Goal: Information Seeking & Learning: Find specific fact

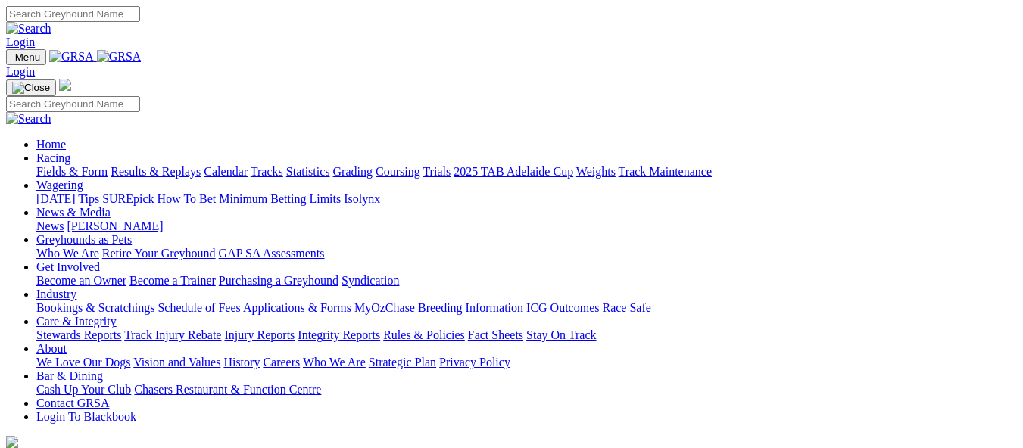
scroll to position [464, 0]
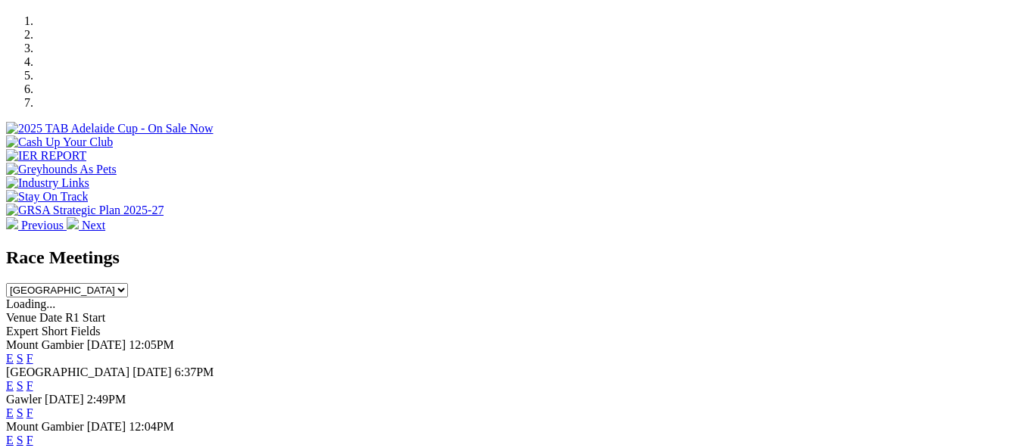
click at [33, 379] on link "F" at bounding box center [29, 385] width 7 height 13
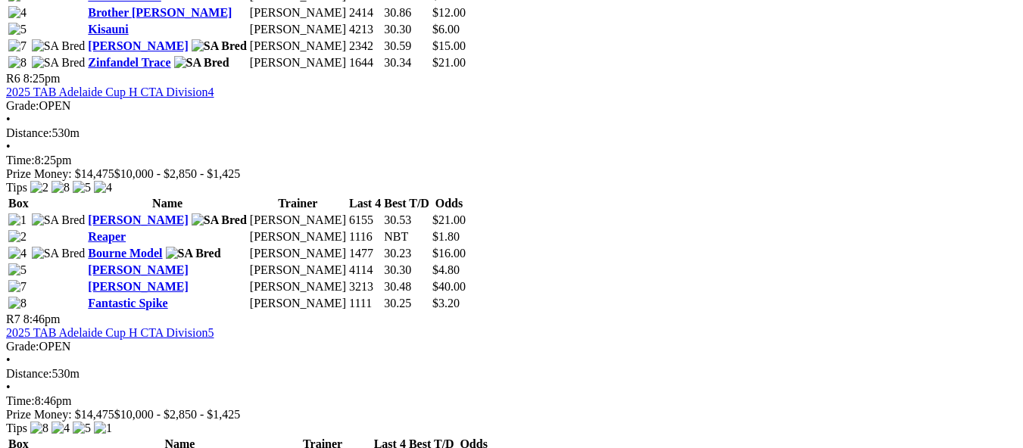
scroll to position [1999, 0]
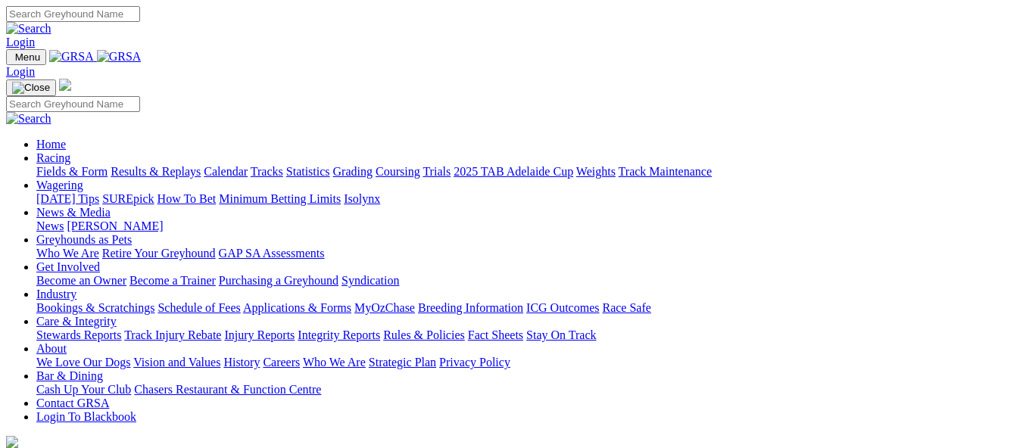
scroll to position [464, 0]
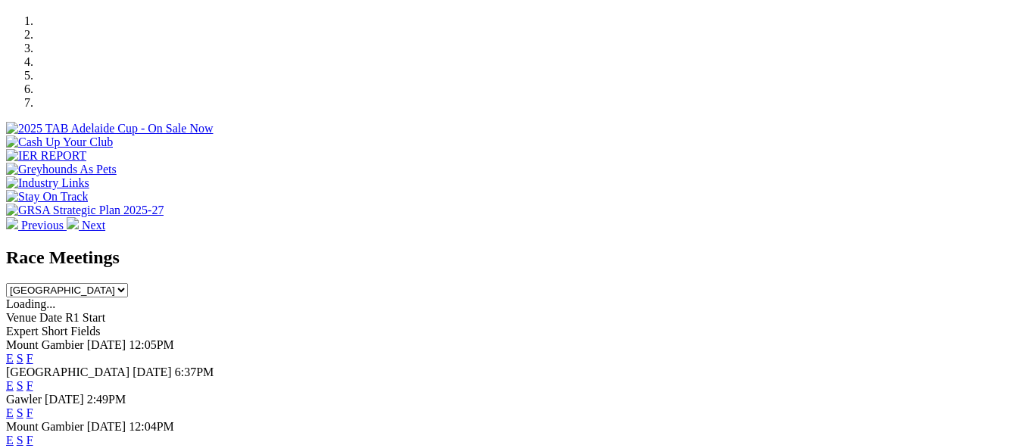
click at [33, 352] on link "F" at bounding box center [29, 358] width 7 height 13
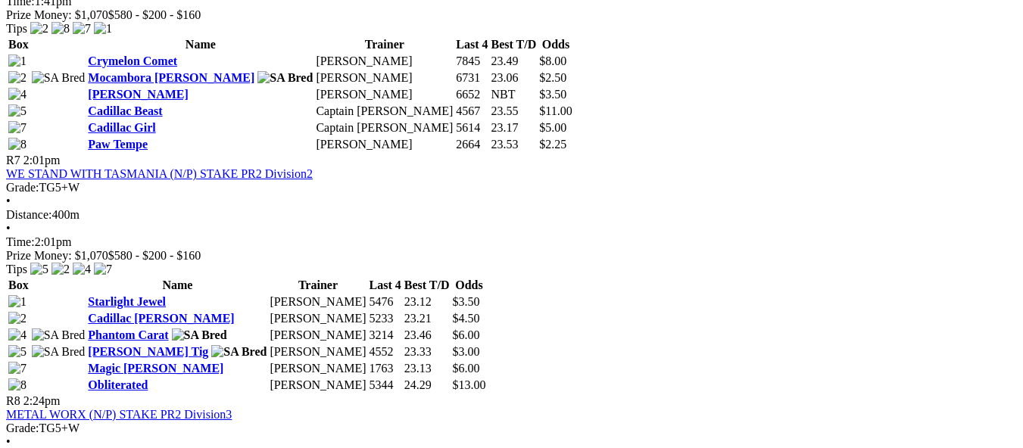
scroll to position [2150, 0]
